Goal: Task Accomplishment & Management: Complete application form

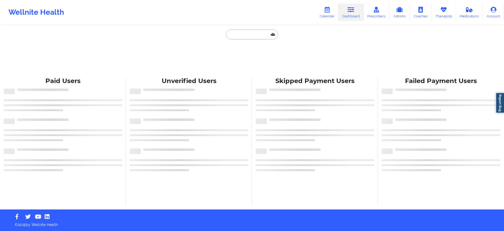
click at [254, 38] on input "text" at bounding box center [252, 34] width 52 height 10
paste input "spinelli26@aol.coml"
type input "spinelli26@aol.coml"
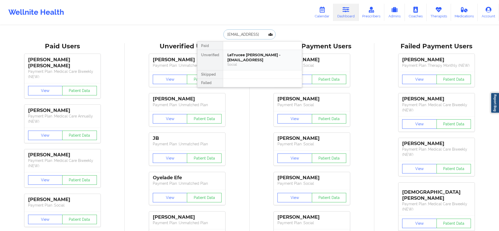
click at [259, 52] on div "LeTrucee Riddick - spinelli26@aol.coml Social" at bounding box center [262, 60] width 79 height 20
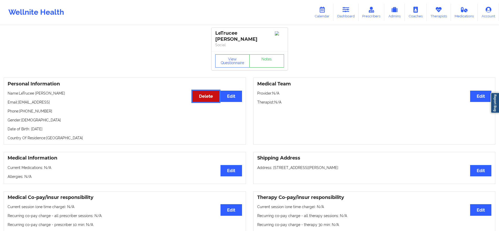
click at [205, 91] on button "Delete" at bounding box center [205, 96] width 27 height 11
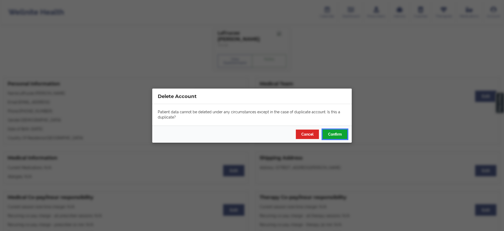
click at [336, 134] on button "Confirm" at bounding box center [334, 133] width 25 height 9
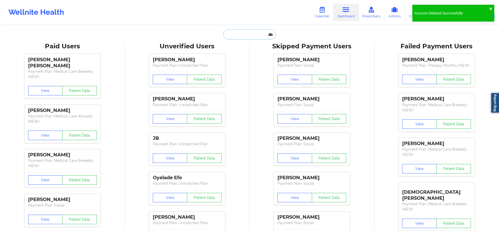
click at [254, 36] on input "text" at bounding box center [249, 34] width 52 height 10
paste input "spinelli26@aol.coml"
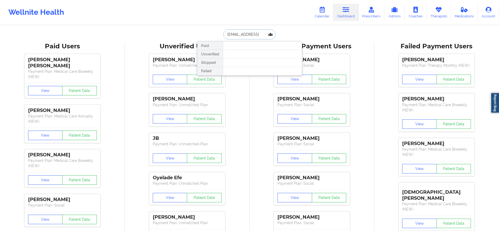
click at [263, 33] on input "spinelli26@aol.coml" at bounding box center [249, 34] width 52 height 10
type input "nizami"
click at [258, 53] on div "Aaes Nizami - nizami@wellnite.com" at bounding box center [262, 57] width 70 height 10
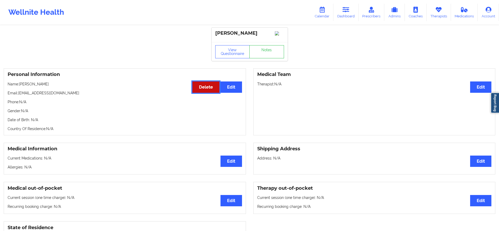
click at [208, 86] on button "Delete" at bounding box center [205, 86] width 27 height 11
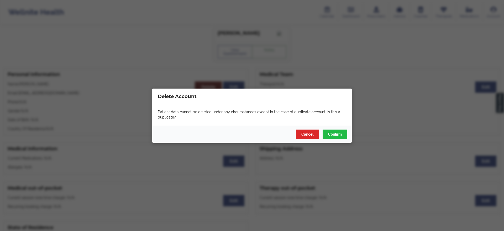
click at [348, 124] on div "Patient data cannot be deleted under any circumstances except in the case of du…" at bounding box center [251, 114] width 199 height 21
click at [336, 130] on button "Confirm" at bounding box center [334, 133] width 25 height 9
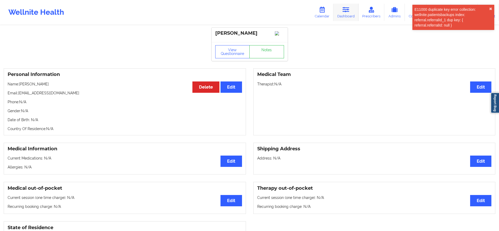
click at [350, 13] on link "Dashboard" at bounding box center [345, 12] width 25 height 17
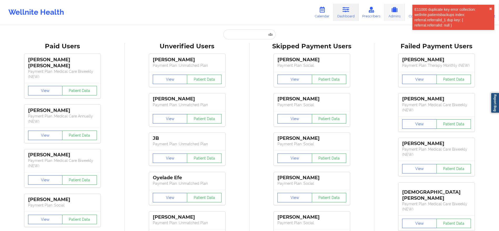
click at [398, 13] on link "Admins" at bounding box center [394, 12] width 20 height 17
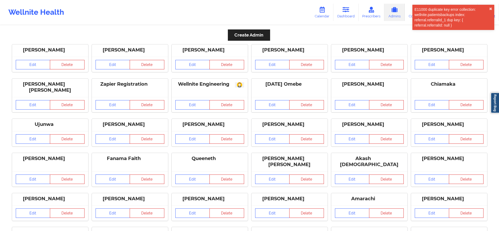
click at [255, 32] on button "Create Admin" at bounding box center [249, 34] width 42 height 11
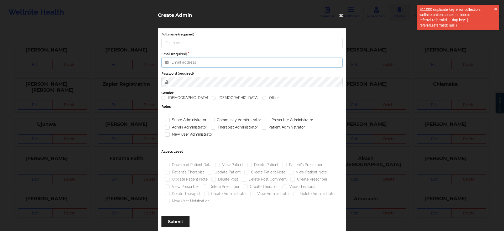
type input "john.ellis@wellnite.com"
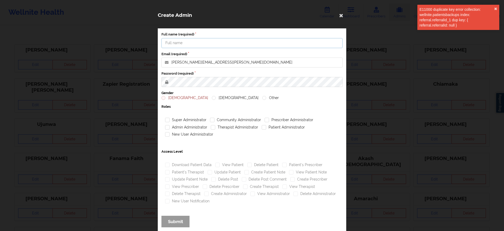
click at [223, 43] on input "Full name (required)" at bounding box center [251, 43] width 181 height 10
type input "Aaes Nizami"
click at [209, 64] on input "john.ellis@wellnite.com" at bounding box center [251, 62] width 181 height 10
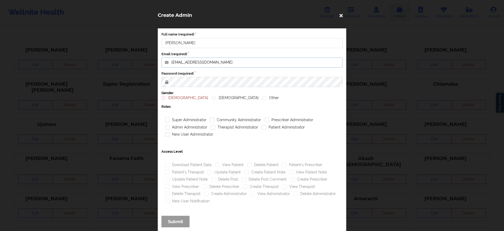
type input "nizami@wellnite.com"
click at [168, 95] on label "Gender" at bounding box center [251, 93] width 181 height 5
click at [168, 100] on label "Male" at bounding box center [184, 98] width 47 height 4
click at [166, 100] on input "Male" at bounding box center [163, 98] width 4 height 4
radio input "true"
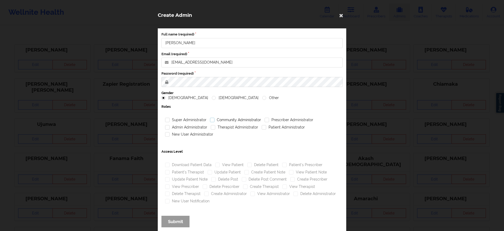
click at [225, 119] on label "Community Administrator" at bounding box center [235, 120] width 51 height 4
click at [214, 119] on input "Community Administrator" at bounding box center [212, 120] width 4 height 4
checkbox input "true"
click at [226, 126] on label "Therapist Administrator" at bounding box center [234, 127] width 47 height 4
click at [215, 126] on input "Therapist Administrator" at bounding box center [213, 127] width 4 height 4
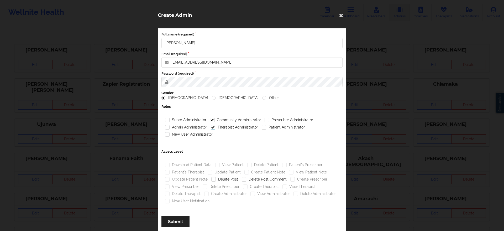
checkbox input "true"
click at [276, 129] on div "Patient Administrator" at bounding box center [283, 127] width 47 height 7
click at [282, 119] on label "Prescriber Administrator" at bounding box center [288, 120] width 49 height 4
click at [269, 119] on input "Prescriber Administrator" at bounding box center [266, 120] width 4 height 4
checkbox input "true"
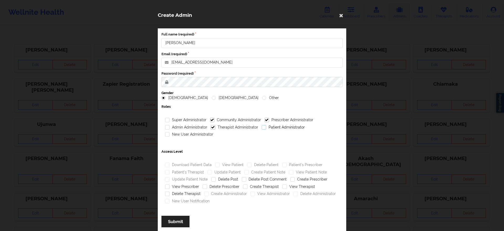
click at [277, 125] on label "Patient Administrator" at bounding box center [283, 127] width 43 height 4
click at [266, 125] on input "Patient Administrator" at bounding box center [264, 127] width 4 height 4
checkbox input "true"
click at [187, 125] on label "Admin Administrator" at bounding box center [186, 127] width 42 height 4
click at [170, 125] on input "Admin Administrator" at bounding box center [167, 127] width 4 height 4
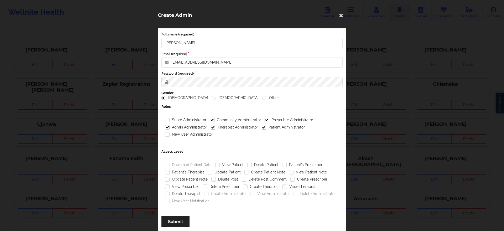
checkbox input "true"
click at [186, 134] on label "New User Administrator" at bounding box center [189, 134] width 48 height 4
click at [170, 134] on input "New User Administrator" at bounding box center [167, 134] width 4 height 4
checkbox input "true"
click at [223, 166] on label "View Patient" at bounding box center [229, 164] width 28 height 4
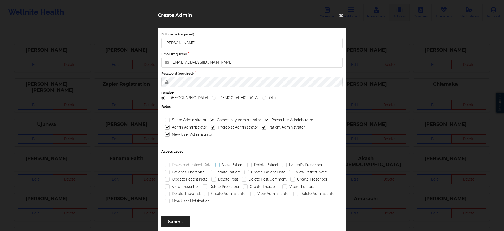
click at [220, 166] on input "View Patient" at bounding box center [217, 164] width 4 height 4
checkbox input "true"
click at [287, 165] on label "Patient's Prescriber" at bounding box center [302, 164] width 40 height 4
click at [287, 165] on input "Patient's Prescriber" at bounding box center [284, 164] width 4 height 4
click at [287, 165] on label "Patient's Prescriber" at bounding box center [302, 164] width 40 height 4
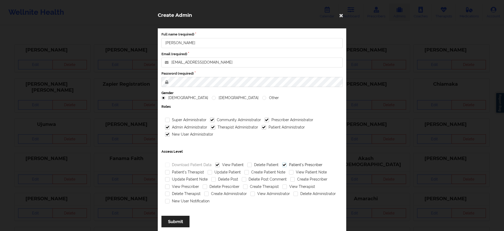
click at [287, 165] on input "Patient's Prescriber" at bounding box center [284, 164] width 4 height 4
checkbox input "false"
click at [179, 168] on div "Patient's Therapist" at bounding box center [184, 171] width 43 height 7
click at [184, 171] on label "Patient's Therapist" at bounding box center [184, 172] width 39 height 4
click at [170, 171] on input "Patient's Therapist" at bounding box center [167, 172] width 4 height 4
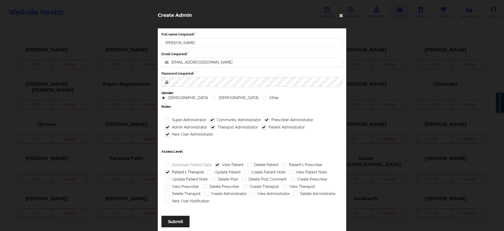
checkbox input "true"
click at [221, 173] on label "Update Patient" at bounding box center [224, 172] width 33 height 4
click at [212, 173] on input "Update Patient" at bounding box center [210, 172] width 4 height 4
checkbox input "true"
click at [309, 174] on div "View Patient Note" at bounding box center [307, 171] width 41 height 7
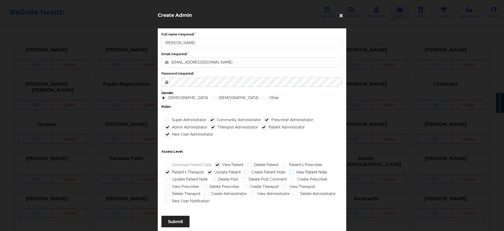
click at [309, 173] on label "View Patient Note" at bounding box center [308, 172] width 38 height 4
click at [293, 173] on input "View Patient Note" at bounding box center [291, 172] width 4 height 4
checkbox input "true"
click at [183, 178] on label "Update Patient Note" at bounding box center [186, 179] width 43 height 4
click at [170, 178] on input "Update Patient Note" at bounding box center [167, 179] width 4 height 4
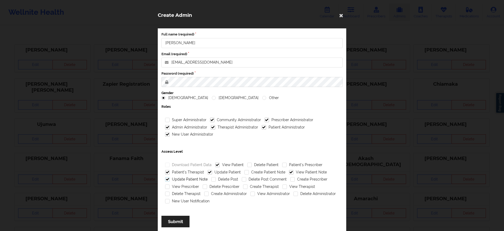
checkbox input "true"
click at [306, 182] on div "Create Prescriber" at bounding box center [308, 179] width 41 height 7
click at [313, 182] on div "Create Prescriber" at bounding box center [308, 179] width 41 height 7
click at [179, 186] on label "View Prescriber" at bounding box center [182, 186] width 34 height 4
click at [170, 186] on input "View Prescriber" at bounding box center [167, 186] width 4 height 4
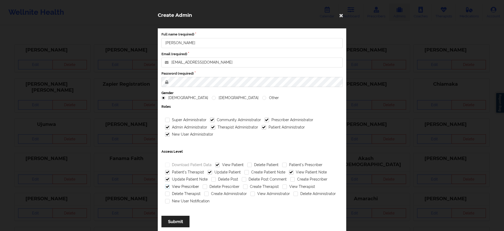
checkbox input "true"
click at [300, 187] on label "View Therapist" at bounding box center [298, 186] width 33 height 4
click at [287, 187] on input "View Therapist" at bounding box center [284, 186] width 4 height 4
checkbox input "true"
click at [269, 196] on div "View Administrator" at bounding box center [269, 193] width 43 height 7
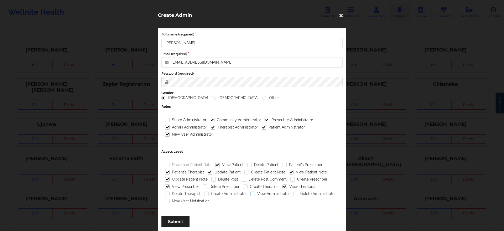
click at [276, 194] on label "View Administrator" at bounding box center [269, 193] width 39 height 4
click at [255, 194] on input "View Administrator" at bounding box center [252, 193] width 4 height 4
checkbox input "true"
click at [190, 196] on div "Delete Therapist" at bounding box center [182, 193] width 39 height 7
click at [187, 203] on div "New User Notification" at bounding box center [187, 200] width 48 height 7
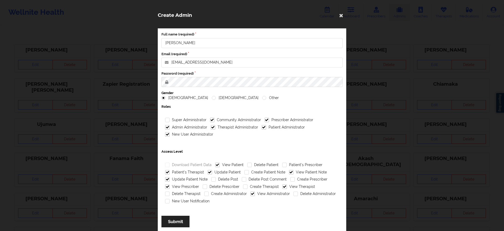
click at [187, 203] on div "New User Notification" at bounding box center [187, 200] width 48 height 7
click at [185, 200] on label "New User Notification" at bounding box center [187, 201] width 44 height 4
click at [170, 200] on input "New User Notification" at bounding box center [167, 201] width 4 height 4
checkbox input "true"
click at [178, 221] on button "Submit" at bounding box center [175, 220] width 28 height 11
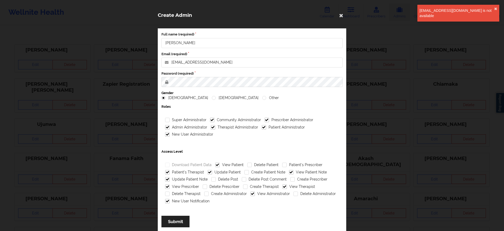
click at [363, 100] on div "Create Admin Full name (required) Aaes Nizami Email (required) nizami@wellnite.…" at bounding box center [252, 115] width 504 height 231
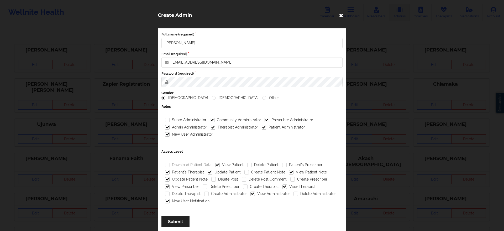
click at [343, 15] on icon at bounding box center [341, 15] width 8 height 8
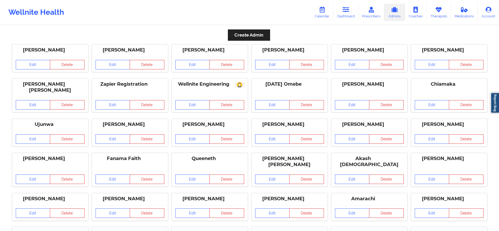
click at [356, 62] on link "Edit" at bounding box center [352, 64] width 35 height 9
click at [48, 102] on link "Edit" at bounding box center [33, 104] width 35 height 9
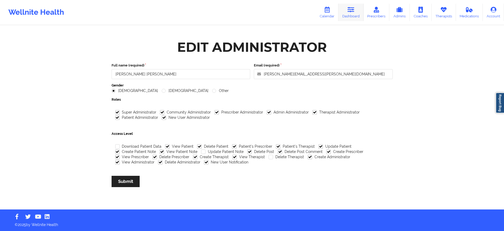
click at [352, 15] on link "Dashboard" at bounding box center [350, 12] width 25 height 17
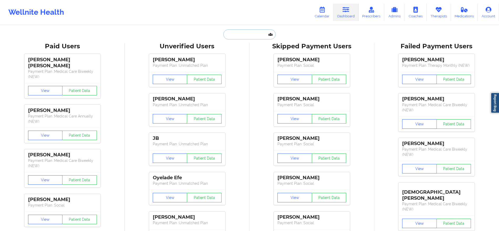
click at [232, 39] on input "text" at bounding box center [249, 34] width 52 height 10
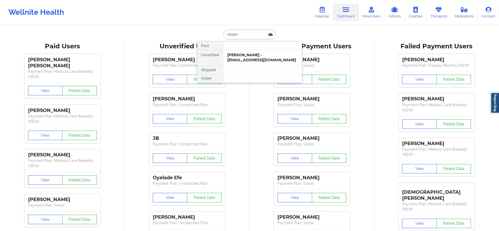
type input "nizami"
drag, startPoint x: 244, startPoint y: 60, endPoint x: 247, endPoint y: 54, distance: 6.9
click at [247, 54] on div "Aaes Nizami - nizami@wellnite.com" at bounding box center [262, 57] width 79 height 15
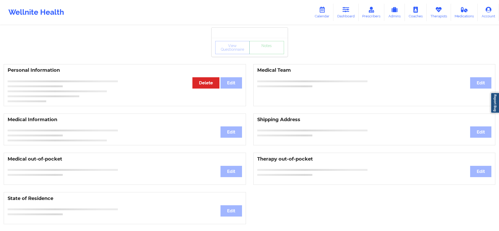
click at [247, 54] on div "View Questionnaire Notes" at bounding box center [249, 47] width 69 height 13
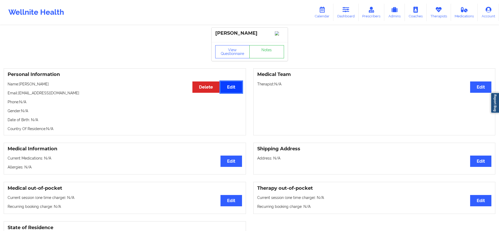
click at [241, 85] on button "Edit" at bounding box center [230, 86] width 21 height 11
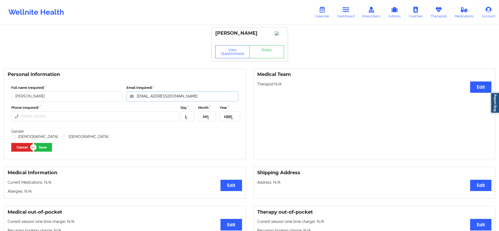
click at [184, 99] on input "nizami@wellnite.com" at bounding box center [182, 96] width 112 height 10
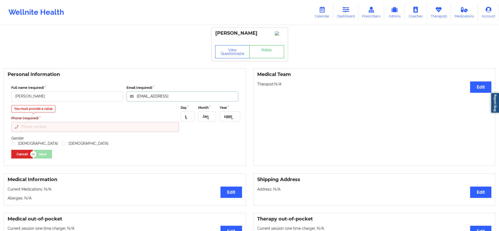
type input "nizami@wellnite.coml"
click at [70, 130] on input "Phone (required)" at bounding box center [94, 127] width 167 height 10
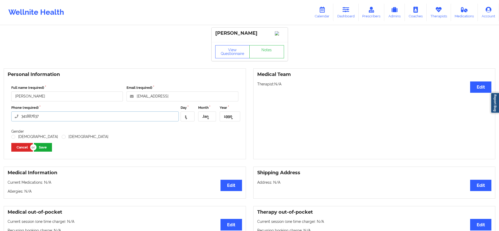
type input "341887637"
click at [50, 149] on button "Save" at bounding box center [43, 147] width 18 height 9
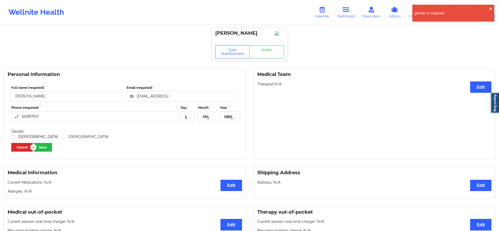
click at [18, 139] on label "Male" at bounding box center [34, 136] width 47 height 4
click at [16, 139] on input "Male" at bounding box center [13, 136] width 4 height 4
radio input "true"
click at [59, 151] on div "Full name (required) Aaes Nizami Email (required) nizami@wellnite.coml Phone (r…" at bounding box center [125, 118] width 234 height 74
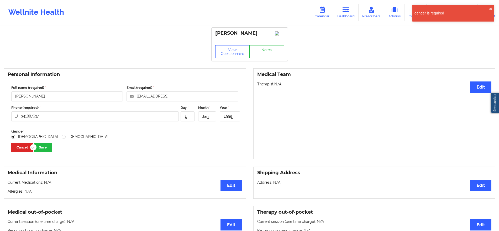
click at [59, 151] on div "Full name (required) Aaes Nizami Email (required) nizami@wellnite.coml Phone (r…" at bounding box center [125, 118] width 234 height 74
click at [45, 151] on button "Save" at bounding box center [43, 147] width 18 height 9
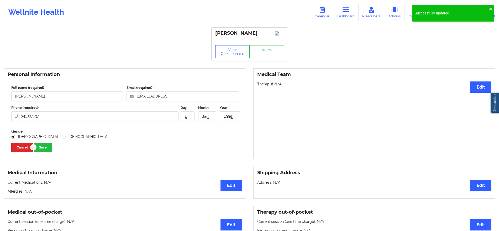
click at [489, 6] on div "Successfully updated. ✖︎" at bounding box center [453, 13] width 82 height 17
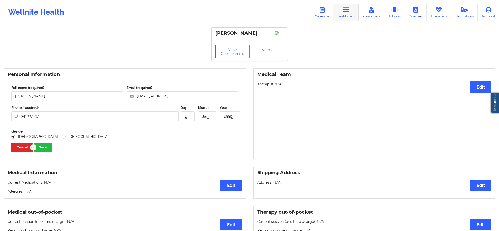
click at [346, 16] on link "Dashboard" at bounding box center [345, 12] width 25 height 17
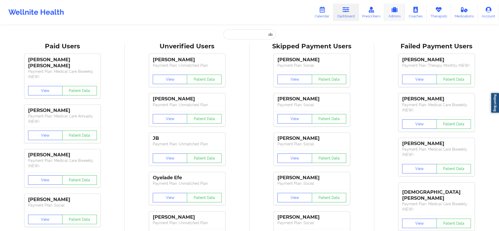
click at [388, 14] on link "Admins" at bounding box center [394, 12] width 20 height 17
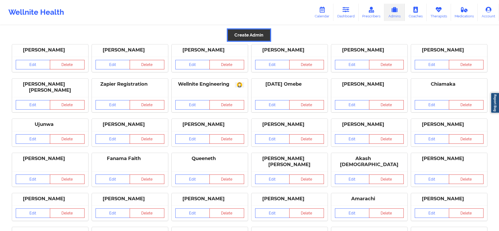
click at [250, 38] on button "Create Admin" at bounding box center [249, 34] width 42 height 11
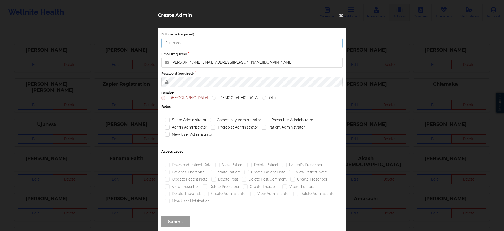
click at [237, 47] on input "Full name (required)" at bounding box center [251, 43] width 181 height 10
type input "Aaes Nizami"
type input "nizami@wellnite.com"
click at [169, 93] on label "Gender" at bounding box center [251, 93] width 181 height 5
click at [169, 98] on label "Male" at bounding box center [184, 98] width 47 height 4
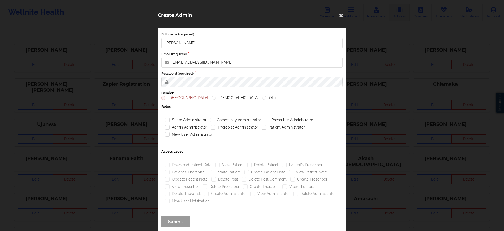
click at [166, 98] on input "Male" at bounding box center [163, 98] width 4 height 4
radio input "true"
click at [240, 120] on label "Community Administrator" at bounding box center [235, 120] width 51 height 4
click at [214, 120] on input "Community Administrator" at bounding box center [212, 120] width 4 height 4
checkbox input "true"
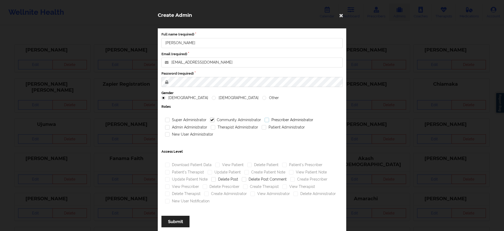
click at [287, 119] on label "Prescriber Administrator" at bounding box center [288, 120] width 49 height 4
click at [269, 119] on input "Prescriber Administrator" at bounding box center [266, 120] width 4 height 4
checkbox input "true"
click at [279, 130] on div "Patient Administrator" at bounding box center [283, 127] width 47 height 7
click at [272, 126] on label "Patient Administrator" at bounding box center [283, 127] width 43 height 4
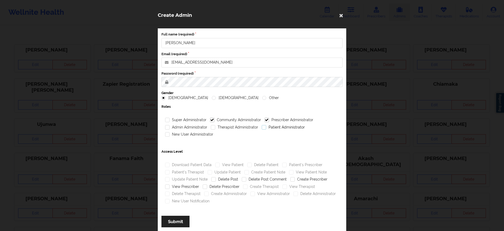
click at [266, 126] on input "Patient Administrator" at bounding box center [264, 127] width 4 height 4
checkbox input "true"
click at [215, 125] on label "Therapist Administrator" at bounding box center [234, 127] width 47 height 4
click at [215, 125] on input "Therapist Administrator" at bounding box center [213, 127] width 4 height 4
checkbox input "true"
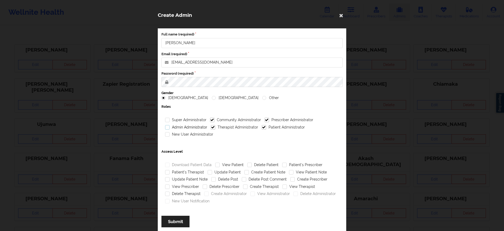
click at [192, 128] on label "Admin Administrator" at bounding box center [186, 127] width 42 height 4
click at [170, 128] on input "Admin Administrator" at bounding box center [167, 127] width 4 height 4
checkbox input "true"
click at [182, 137] on div "New User Administrator" at bounding box center [189, 134] width 52 height 7
click at [195, 137] on div "New User Administrator" at bounding box center [189, 134] width 52 height 7
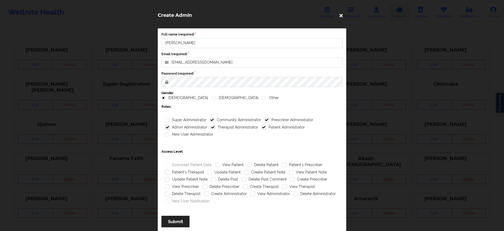
click at [195, 137] on div "New User Administrator" at bounding box center [189, 134] width 52 height 7
click at [192, 135] on label "New User Administrator" at bounding box center [189, 134] width 48 height 4
click at [170, 135] on input "New User Administrator" at bounding box center [167, 134] width 4 height 4
checkbox input "true"
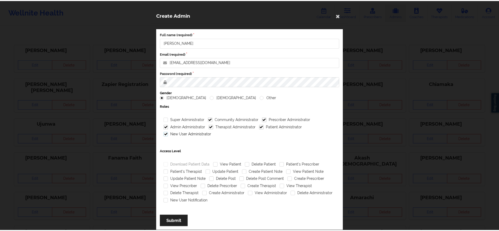
scroll to position [9, 0]
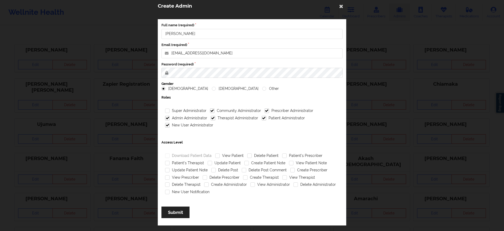
click at [226, 151] on div "Download Patient Data View Patient Delete Patient Patient's Prescriber Patient'…" at bounding box center [251, 175] width 181 height 55
click at [226, 154] on label "View Patient" at bounding box center [229, 155] width 28 height 4
click at [220, 154] on input "View Patient" at bounding box center [217, 155] width 4 height 4
checkbox input "true"
click at [297, 153] on label "Patient's Prescriber" at bounding box center [302, 155] width 40 height 4
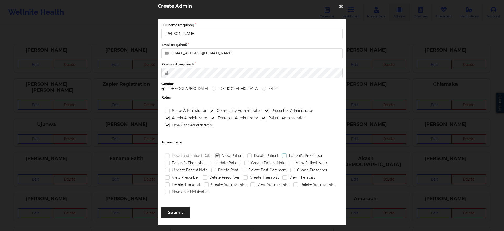
click at [287, 153] on input "Patient's Prescriber" at bounding box center [284, 155] width 4 height 4
checkbox input "true"
click at [200, 162] on label "Patient's Therapist" at bounding box center [184, 163] width 39 height 4
click at [170, 162] on input "Patient's Therapist" at bounding box center [167, 163] width 4 height 4
checkbox input "true"
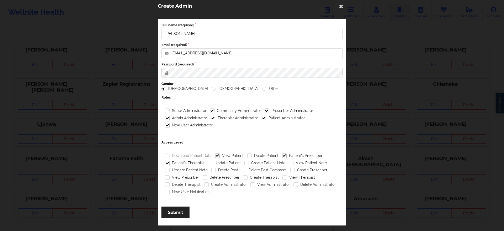
click at [222, 160] on div "Update Patient" at bounding box center [224, 162] width 37 height 7
drag, startPoint x: 255, startPoint y: 164, endPoint x: 219, endPoint y: 162, distance: 35.7
click at [219, 162] on label "Update Patient" at bounding box center [224, 163] width 33 height 4
click at [212, 162] on input "Update Patient" at bounding box center [210, 163] width 4 height 4
click at [219, 162] on label "Update Patient" at bounding box center [224, 163] width 33 height 4
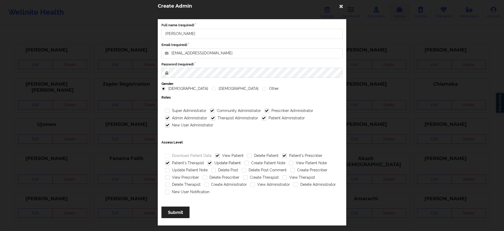
click at [212, 162] on input "Update Patient" at bounding box center [210, 163] width 4 height 4
click at [219, 162] on label "Update Patient" at bounding box center [224, 163] width 33 height 4
click at [212, 162] on input "Update Patient" at bounding box center [210, 163] width 4 height 4
checkbox input "true"
click at [256, 162] on label "Create Patient Note" at bounding box center [264, 163] width 41 height 4
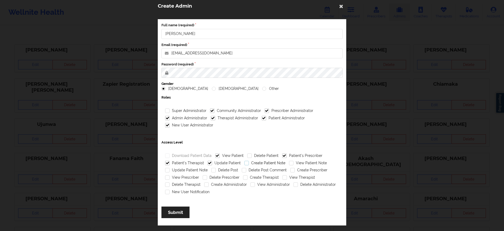
click at [249, 162] on input "Create Patient Note" at bounding box center [246, 163] width 4 height 4
checkbox input "true"
click at [301, 163] on label "View Patient Note" at bounding box center [308, 163] width 38 height 4
click at [293, 163] on input "View Patient Note" at bounding box center [291, 163] width 4 height 4
checkbox input "true"
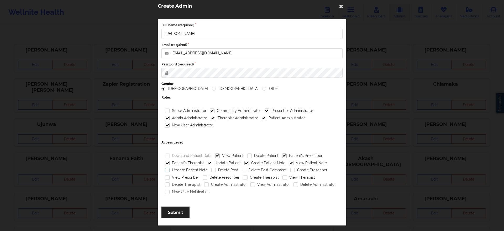
click at [195, 170] on label "Update Patient Note" at bounding box center [186, 170] width 43 height 4
click at [170, 170] on input "Update Patient Note" at bounding box center [167, 170] width 4 height 4
checkbox input "true"
click at [191, 175] on label "View Prescriber" at bounding box center [182, 177] width 34 height 4
click at [170, 175] on input "View Prescriber" at bounding box center [167, 177] width 4 height 4
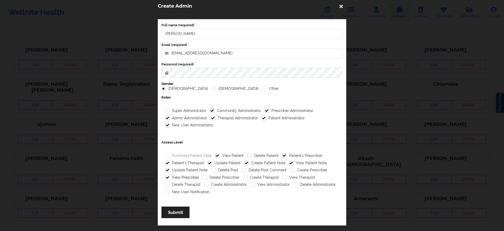
checkbox input "true"
click at [289, 177] on label "View Therapist" at bounding box center [298, 177] width 33 height 4
click at [287, 177] on input "View Therapist" at bounding box center [284, 177] width 4 height 4
checkbox input "true"
click at [265, 184] on label "View Administrator" at bounding box center [269, 184] width 39 height 4
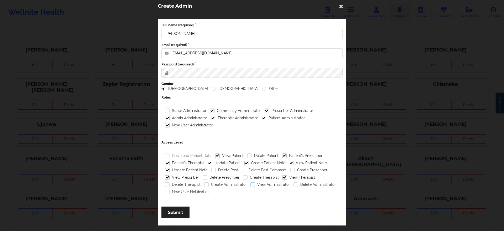
click at [255, 184] on input "View Administrator" at bounding box center [252, 184] width 4 height 4
checkbox input "true"
click at [184, 193] on label "New User Notification" at bounding box center [187, 191] width 44 height 4
click at [170, 193] on input "New User Notification" at bounding box center [167, 191] width 4 height 4
checkbox input "true"
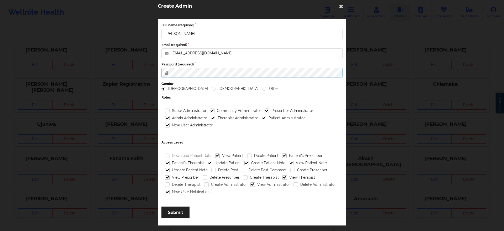
click at [137, 70] on div "Create Admin Full name (required) Aaes Nizami Email (required) nizami@wellnite.…" at bounding box center [252, 115] width 504 height 231
click at [180, 210] on button "Submit" at bounding box center [175, 211] width 28 height 11
